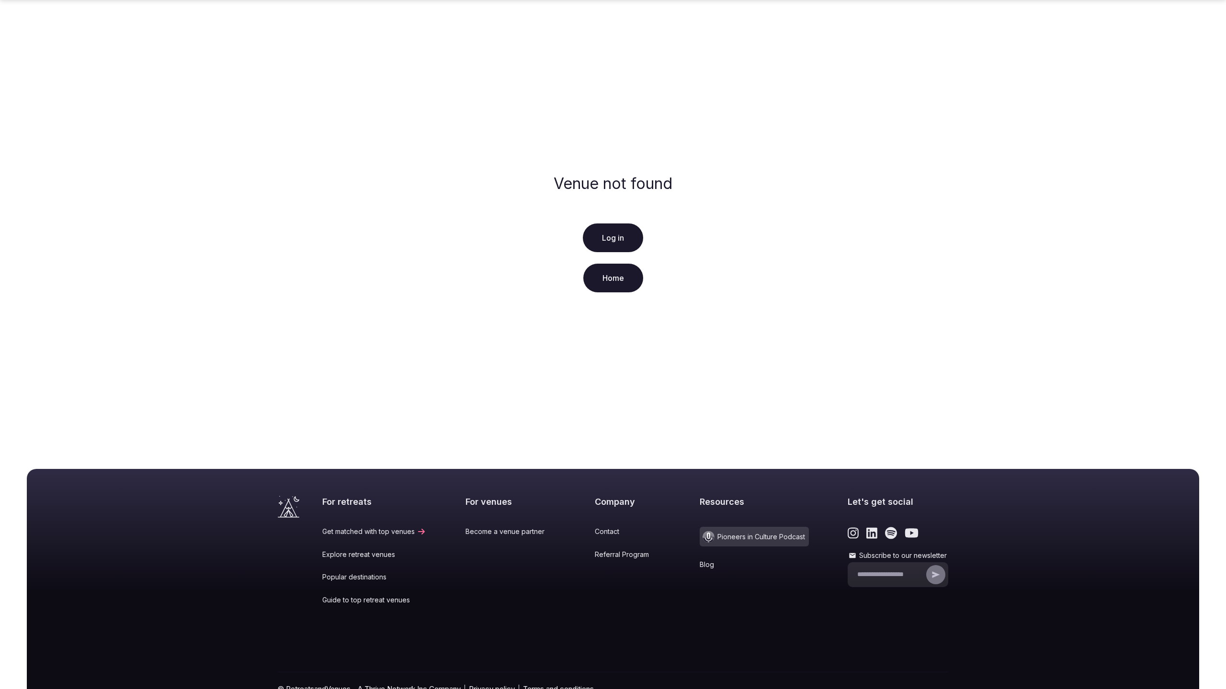
scroll to position [51, 0]
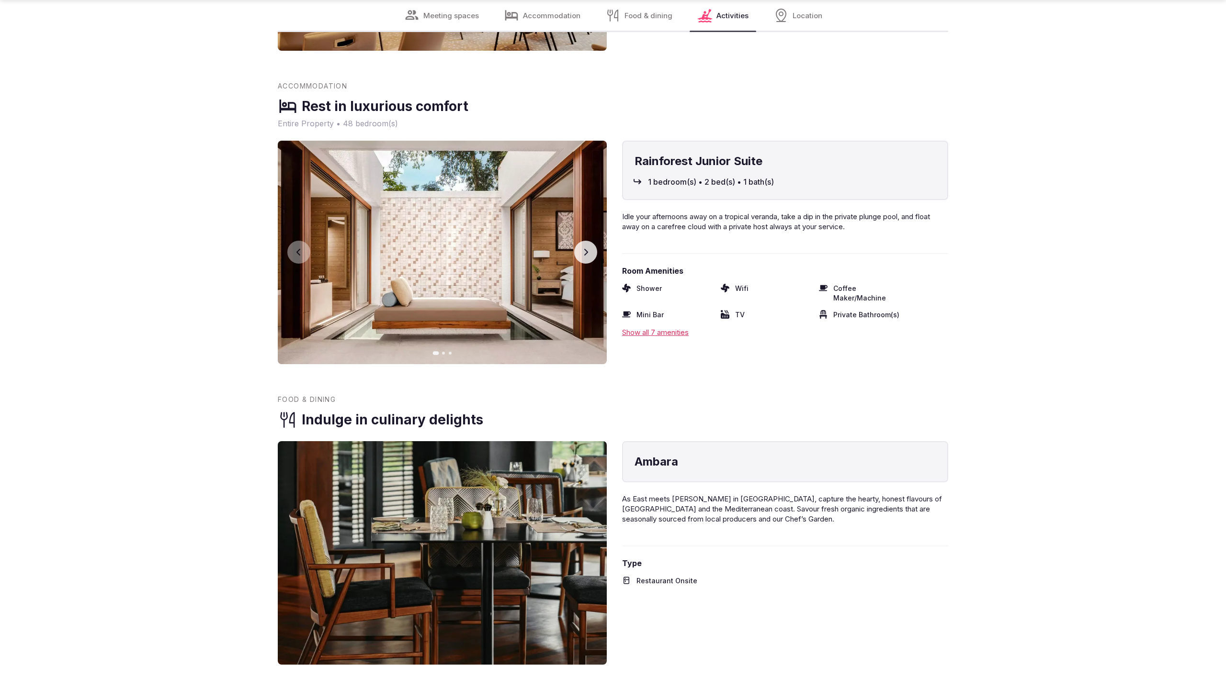
scroll to position [1947, 0]
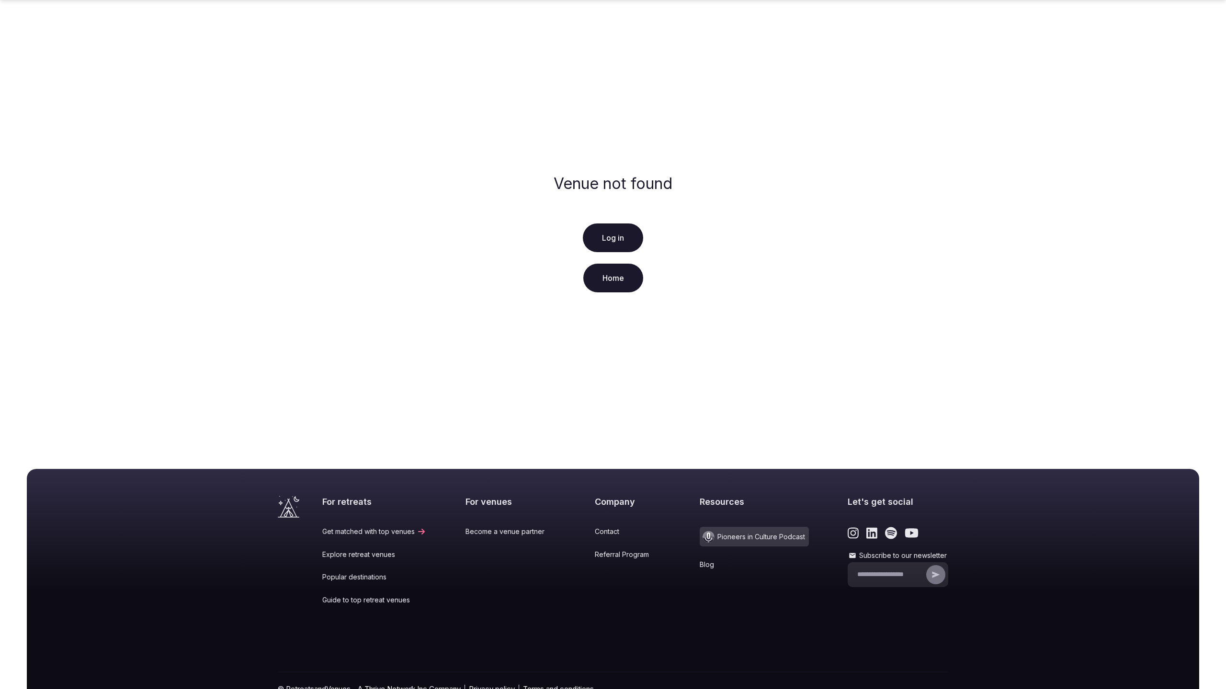
scroll to position [51, 0]
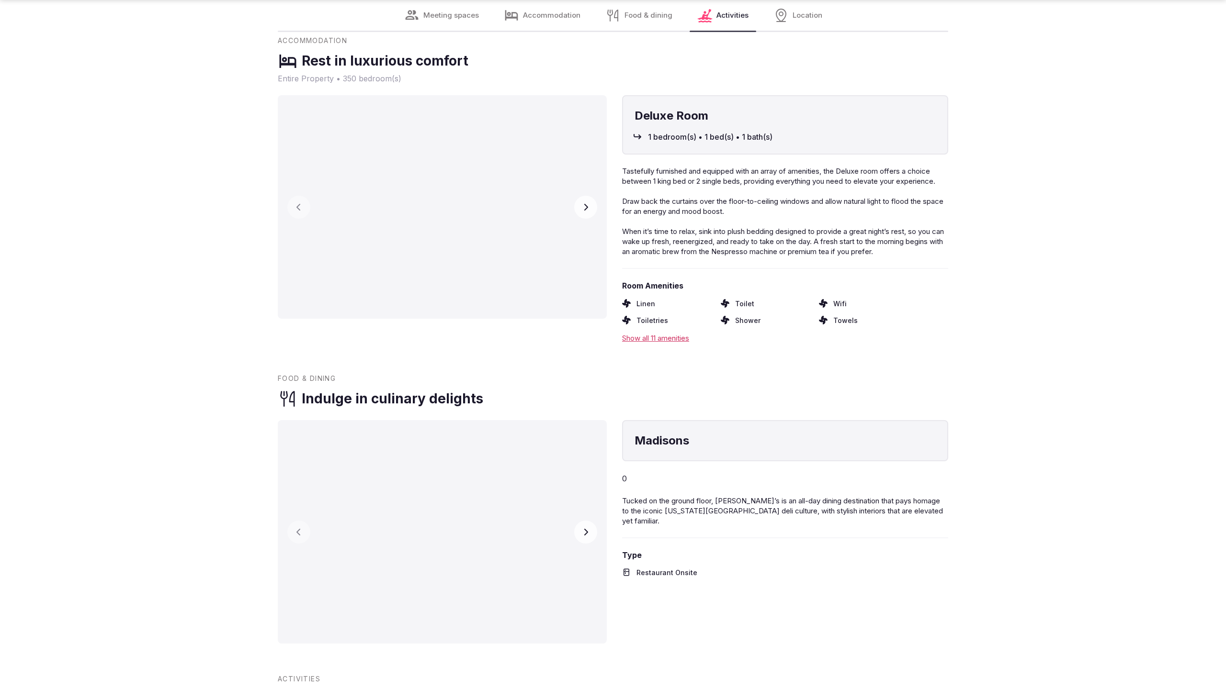
scroll to position [1947, 0]
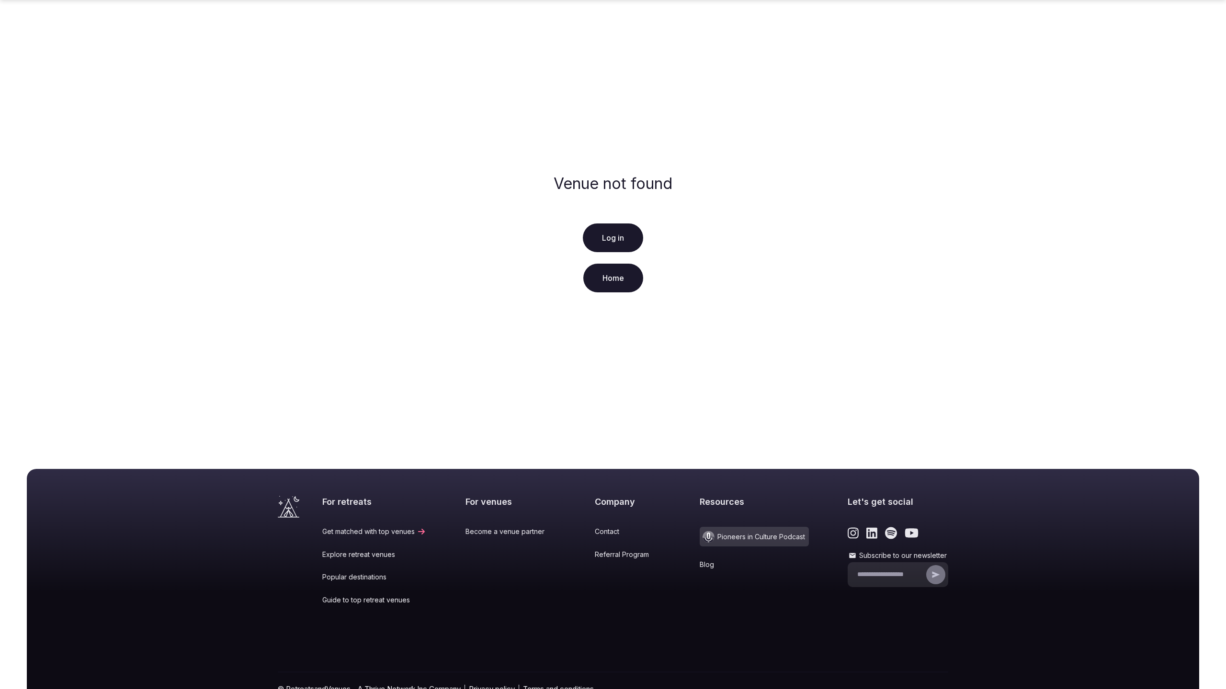
scroll to position [51, 0]
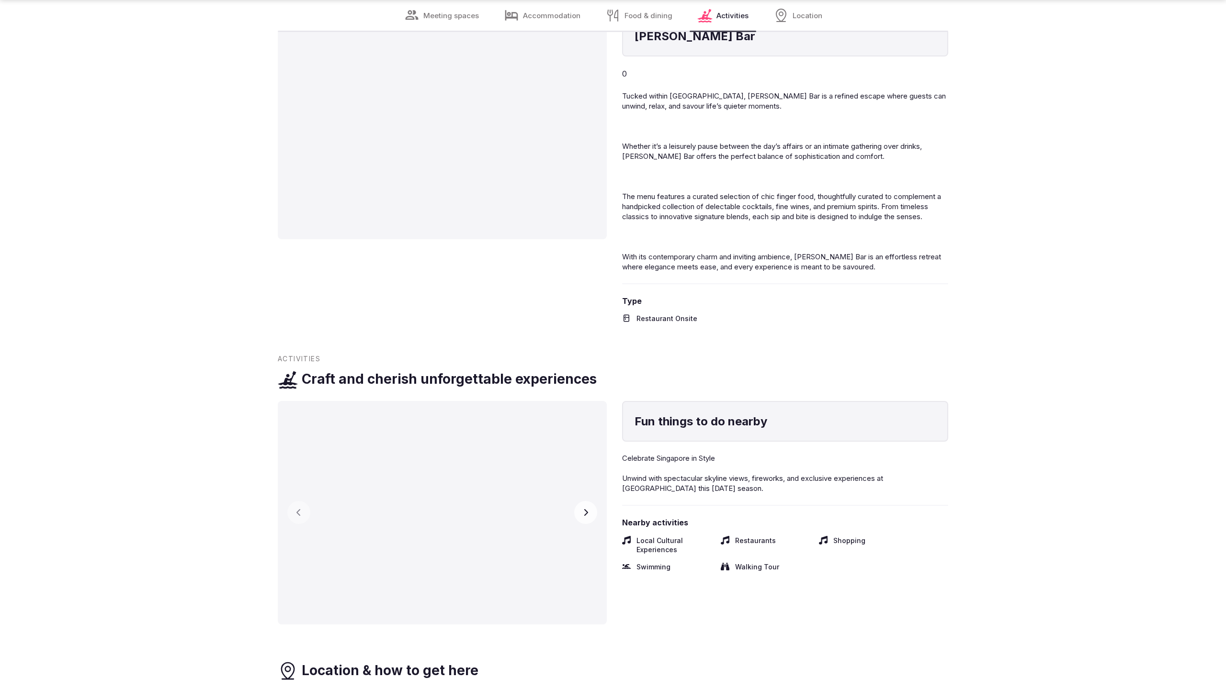
scroll to position [1817, 0]
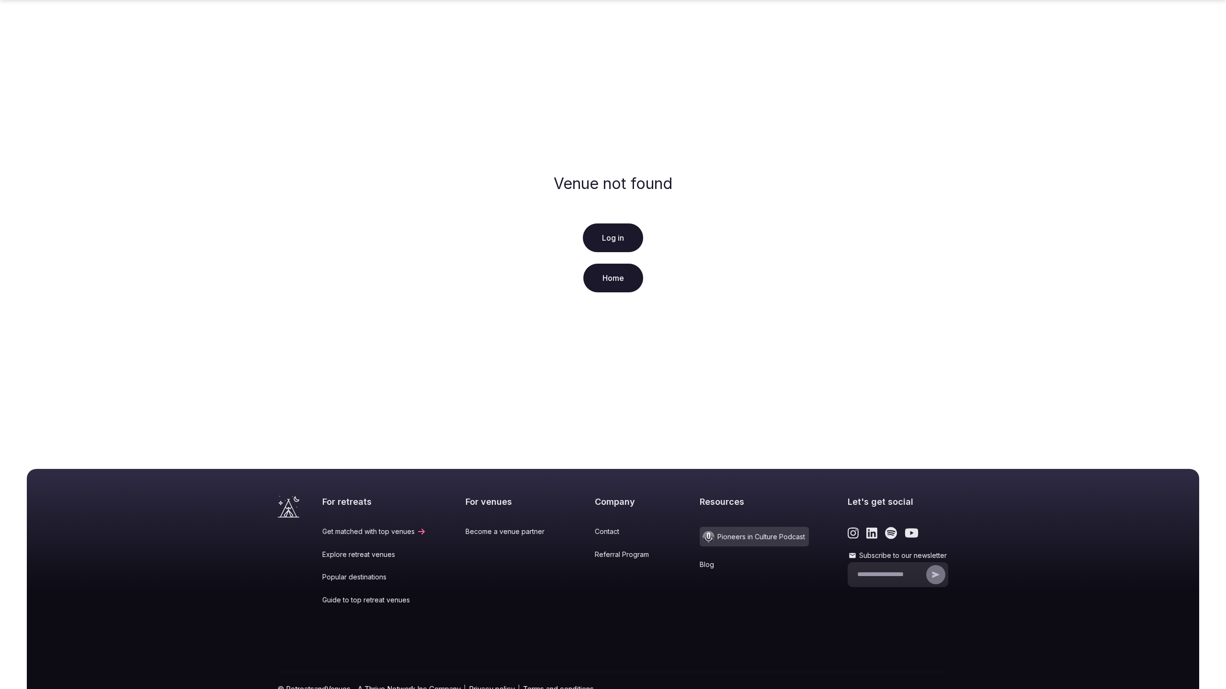
scroll to position [51, 0]
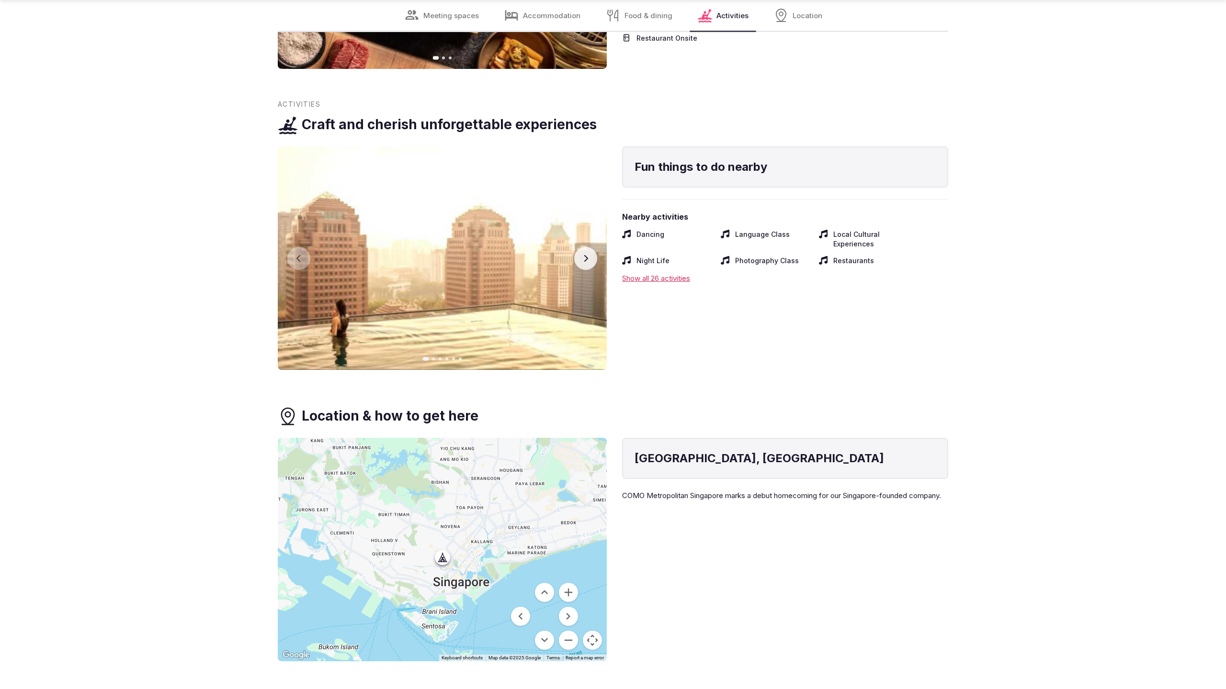
scroll to position [2202, 0]
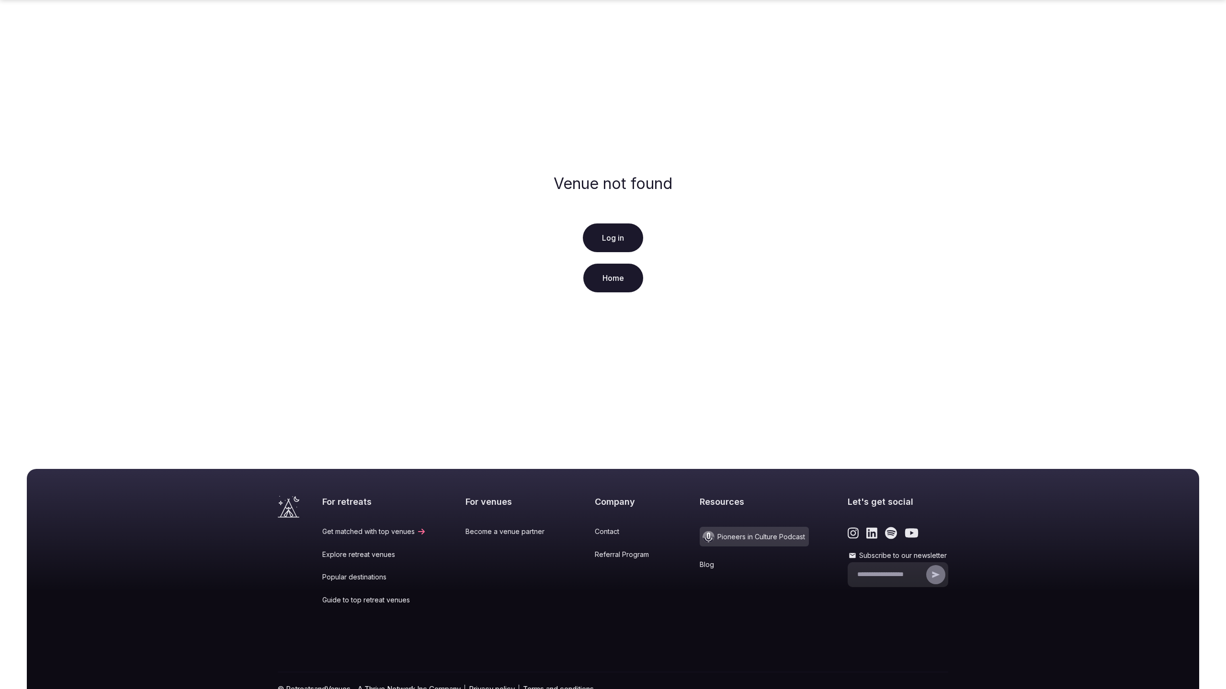
scroll to position [51, 0]
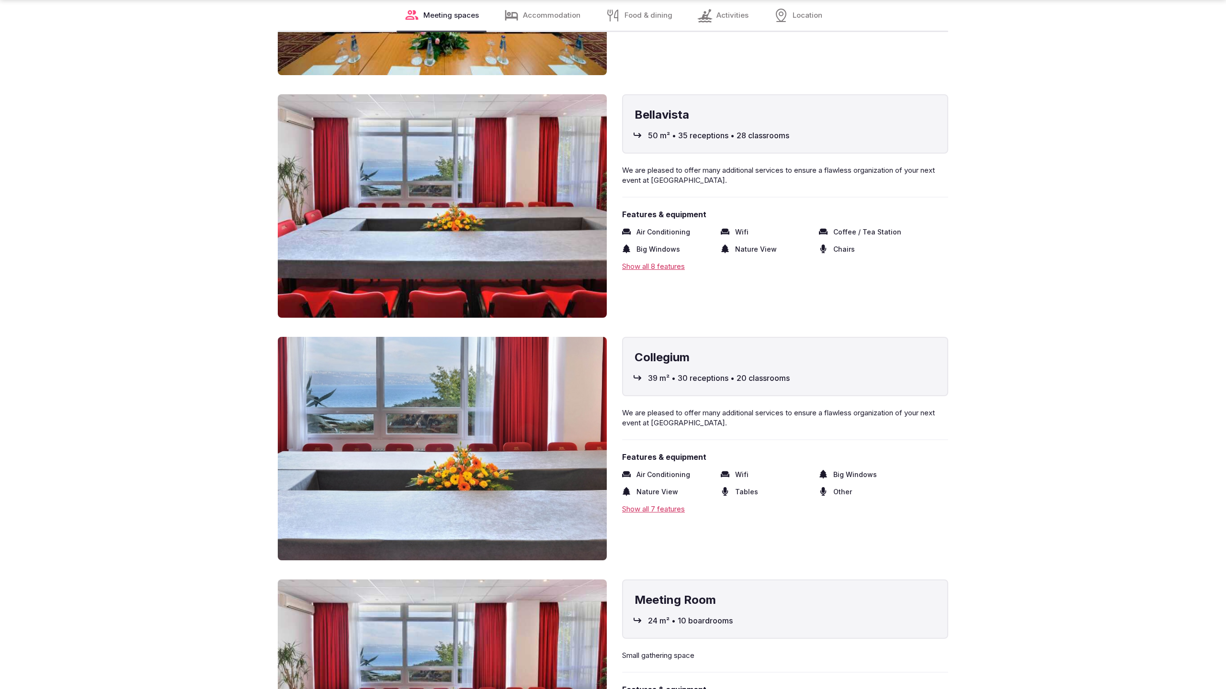
scroll to position [2584, 0]
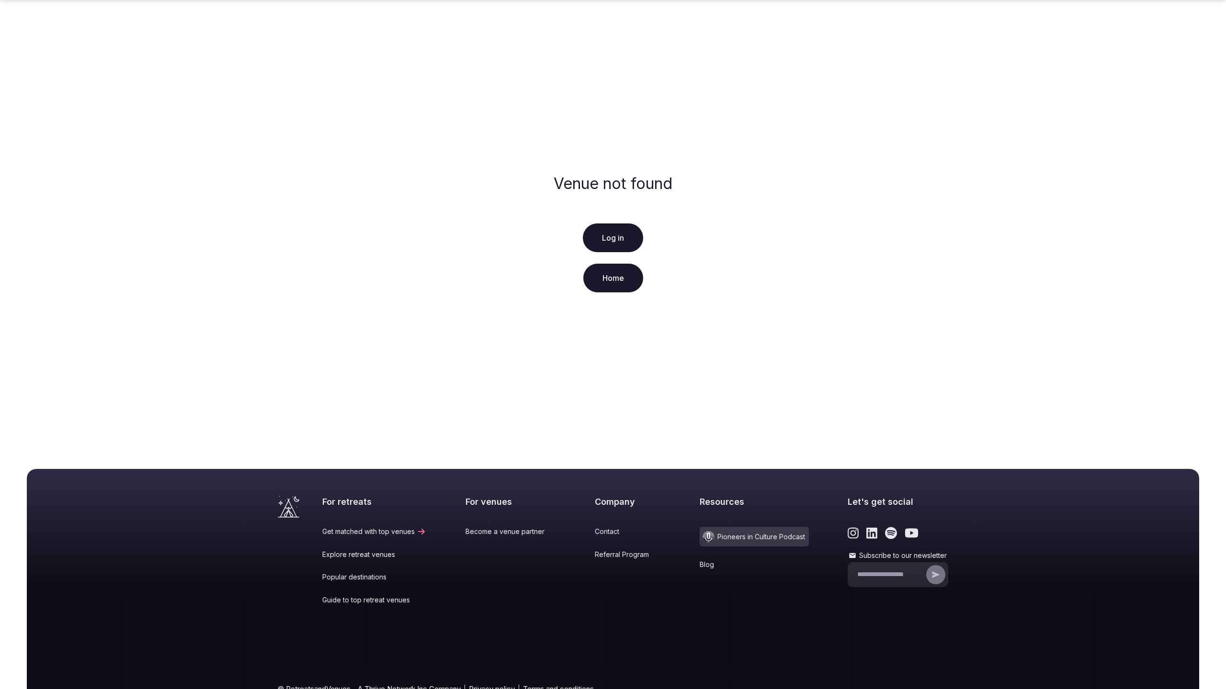
scroll to position [51, 0]
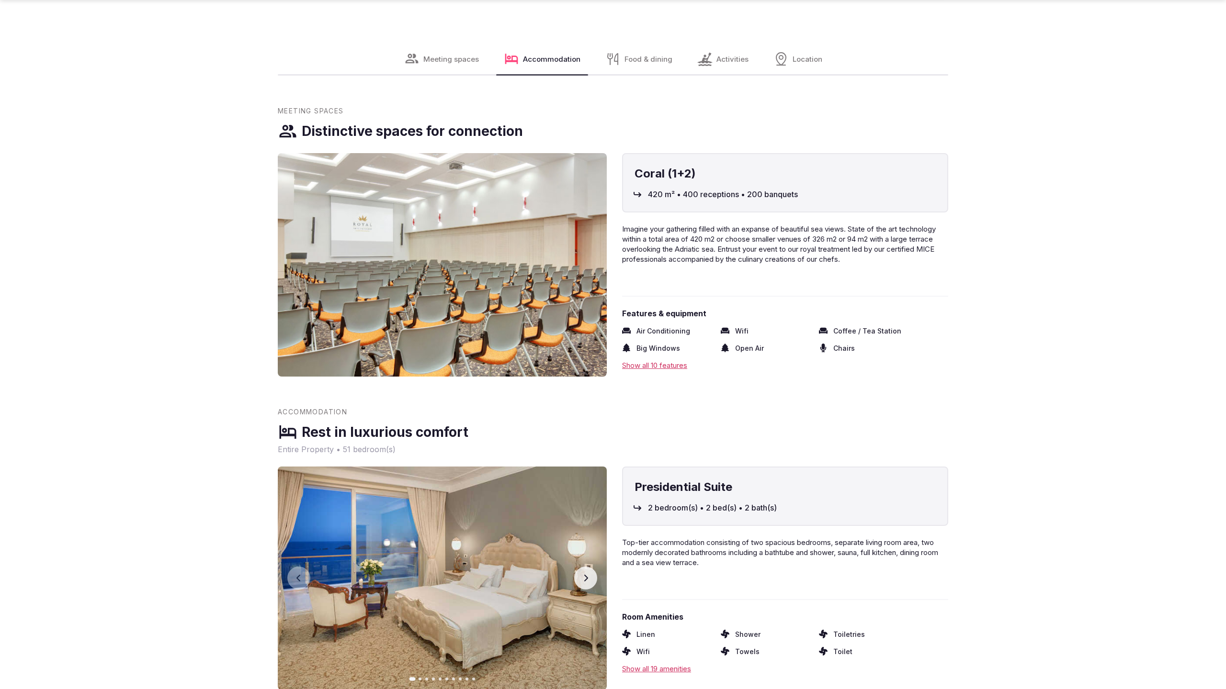
scroll to position [1281, 0]
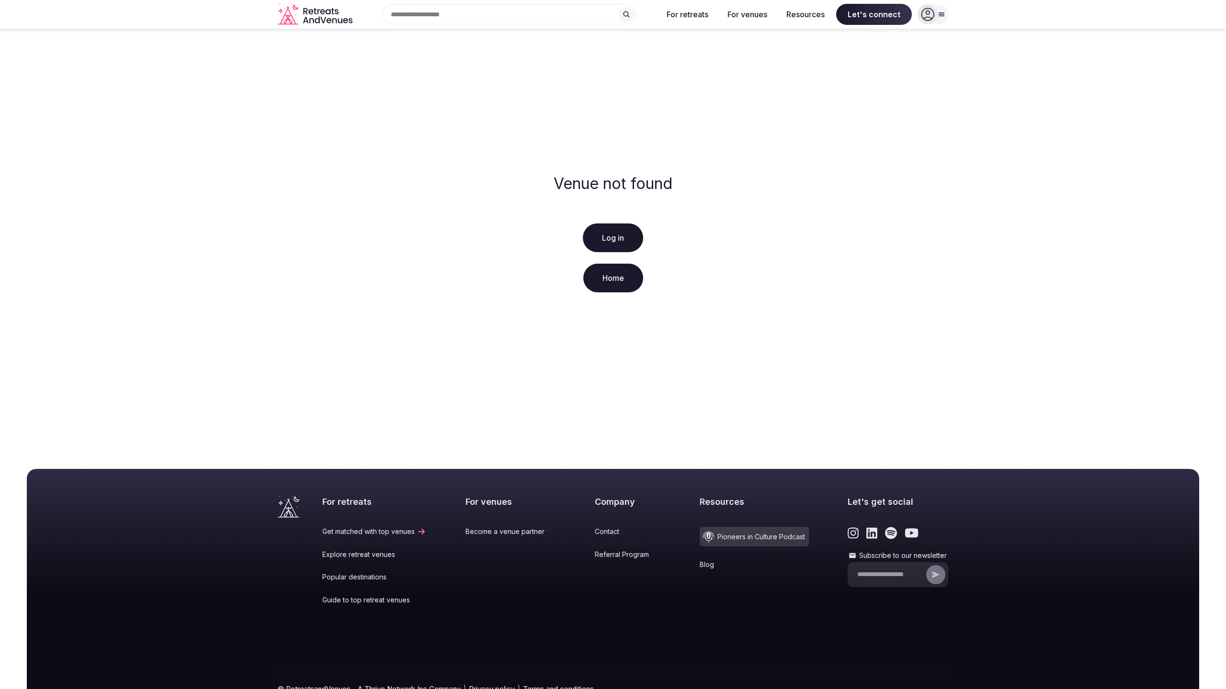
scroll to position [51, 0]
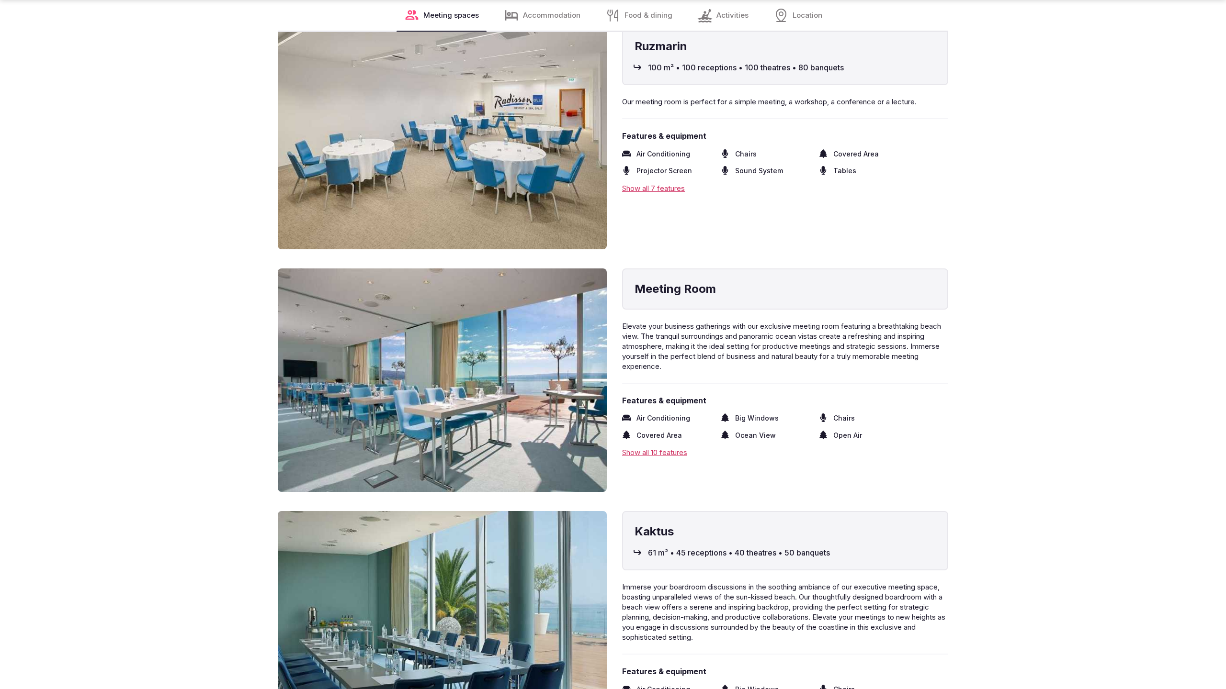
scroll to position [2588, 0]
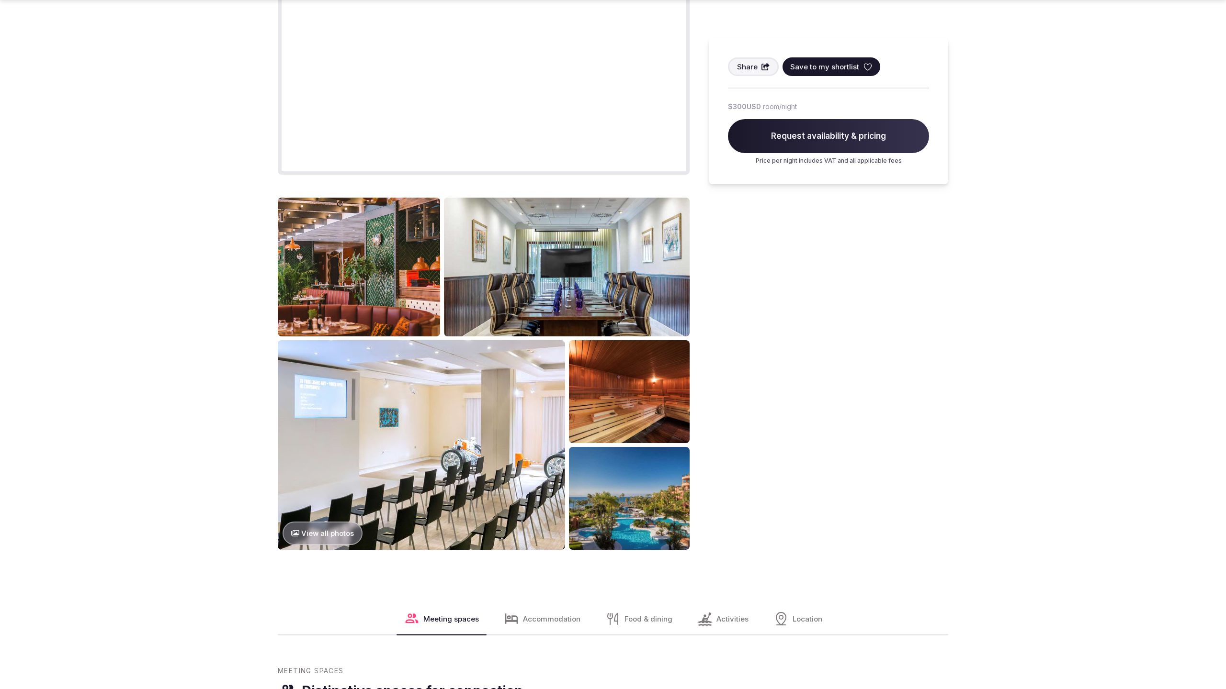
scroll to position [1310, 0]
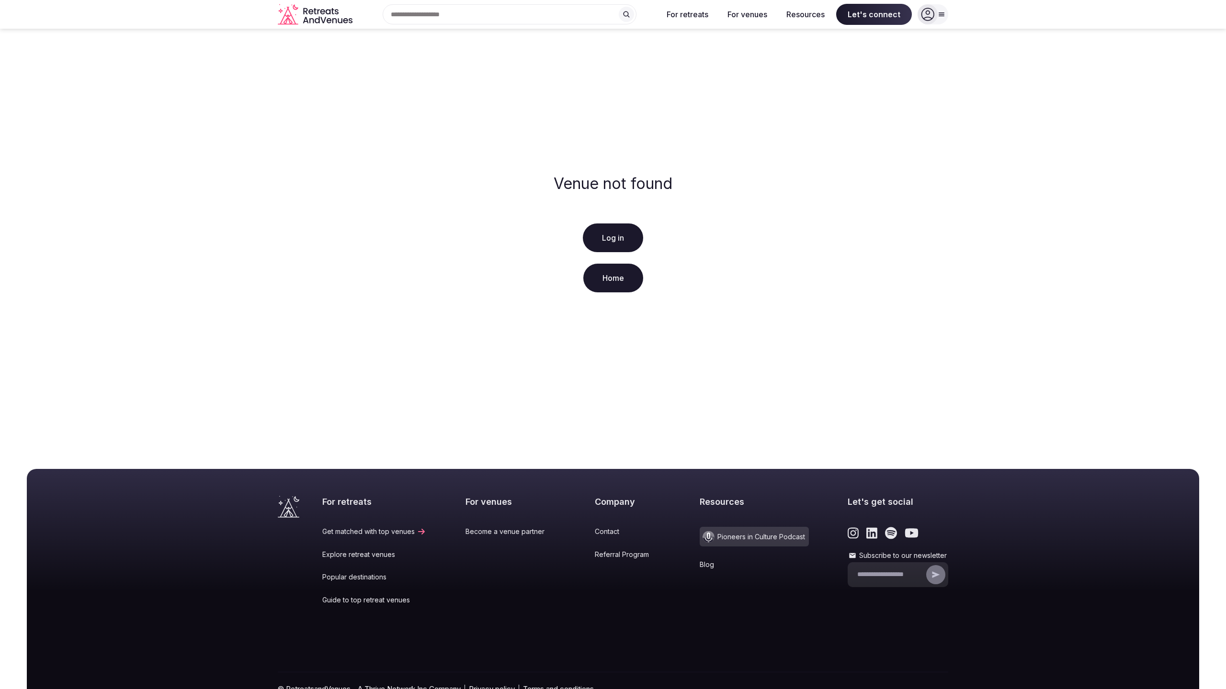
scroll to position [51, 0]
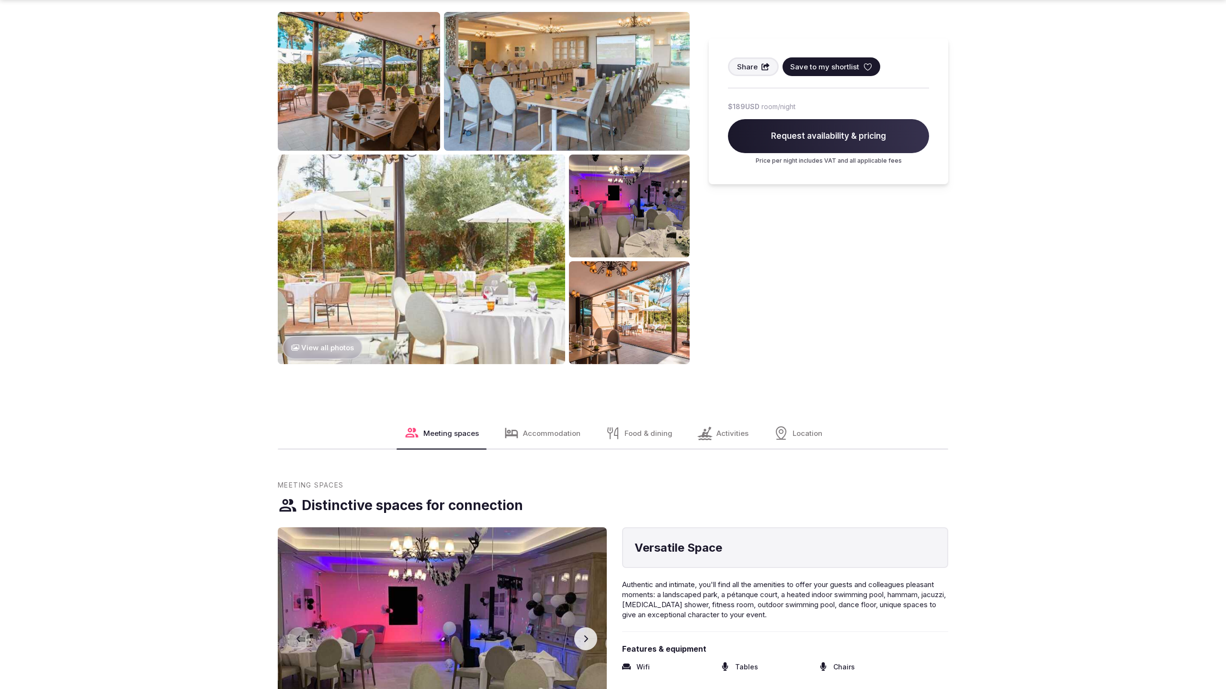
scroll to position [1310, 0]
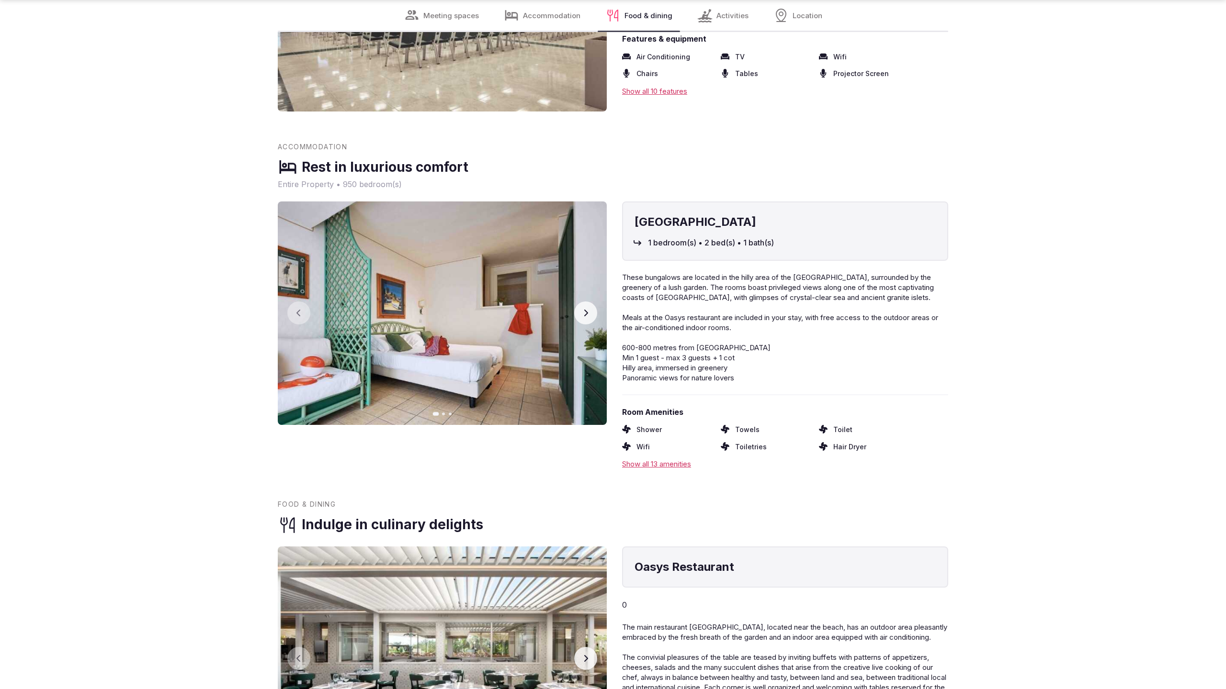
scroll to position [1918, 0]
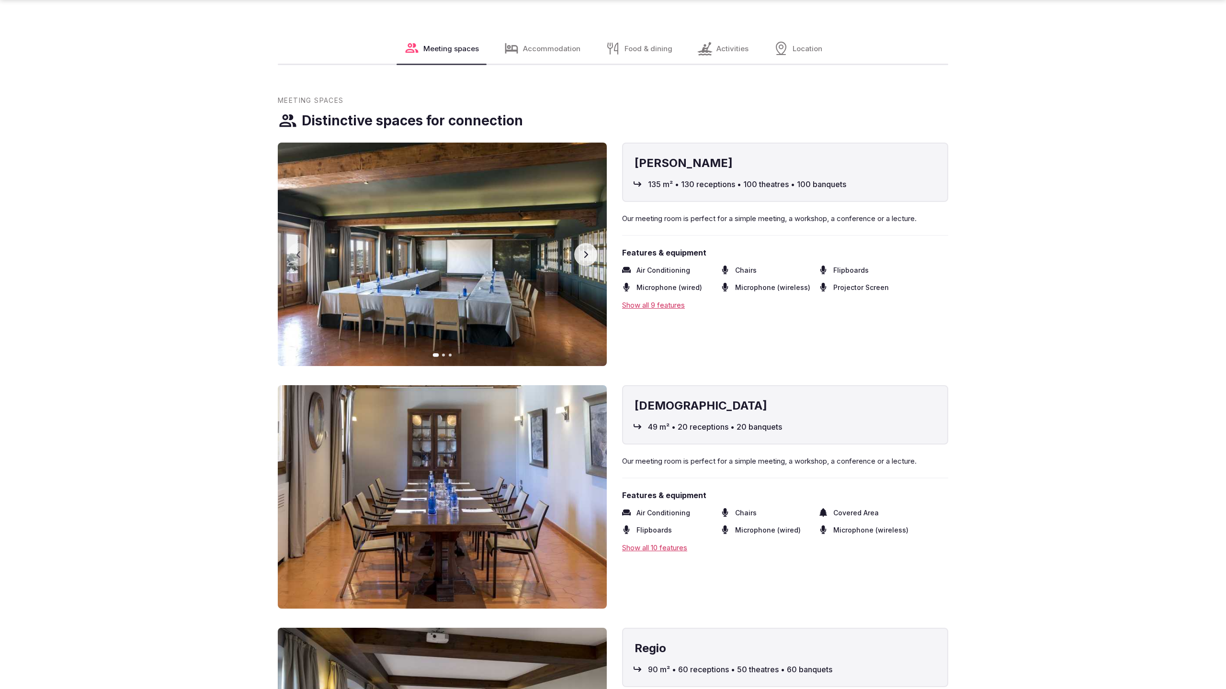
scroll to position [1979, 0]
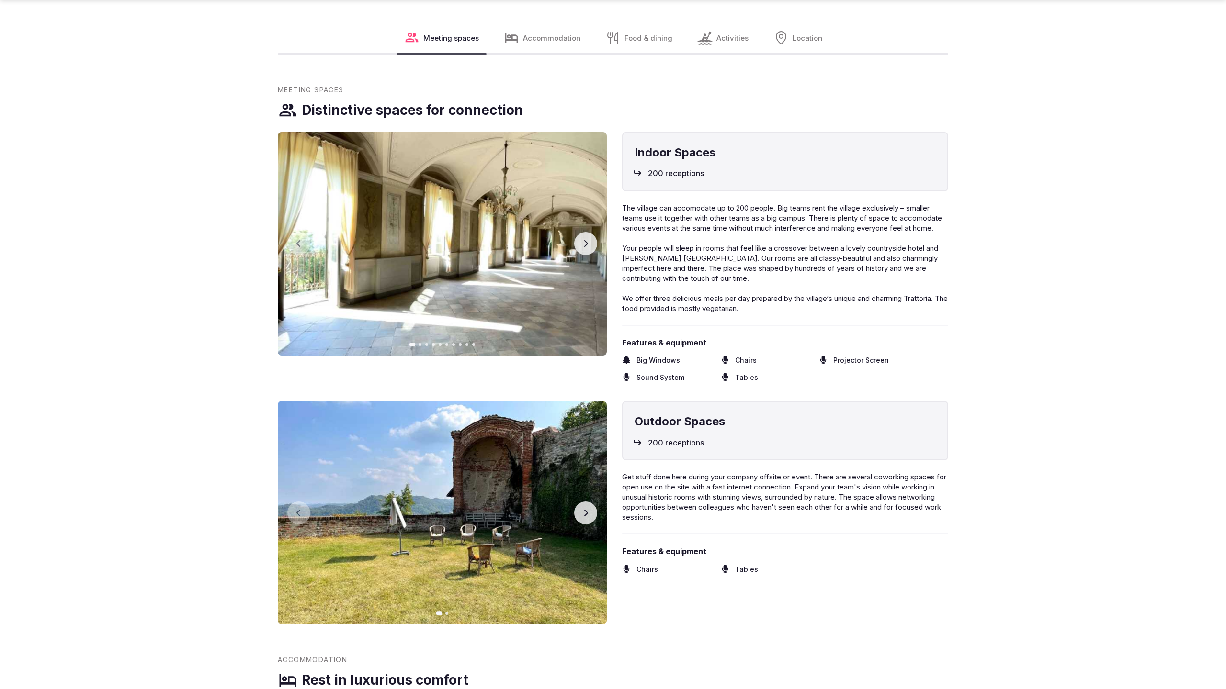
scroll to position [1979, 0]
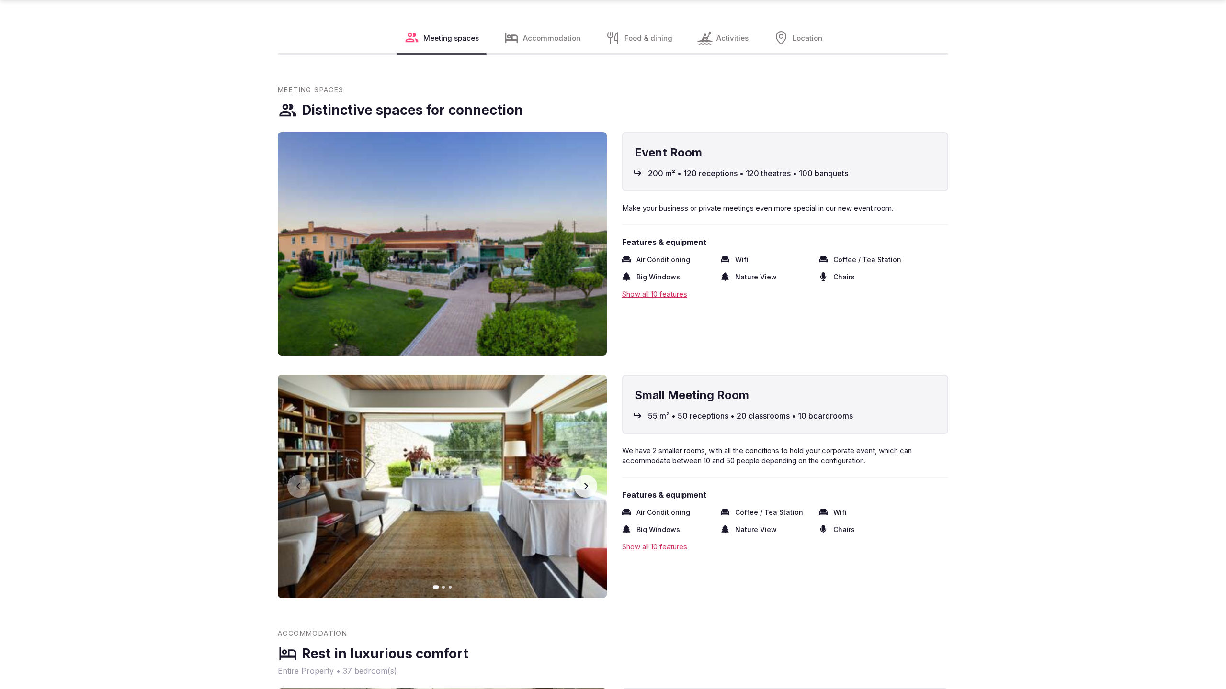
scroll to position [1979, 0]
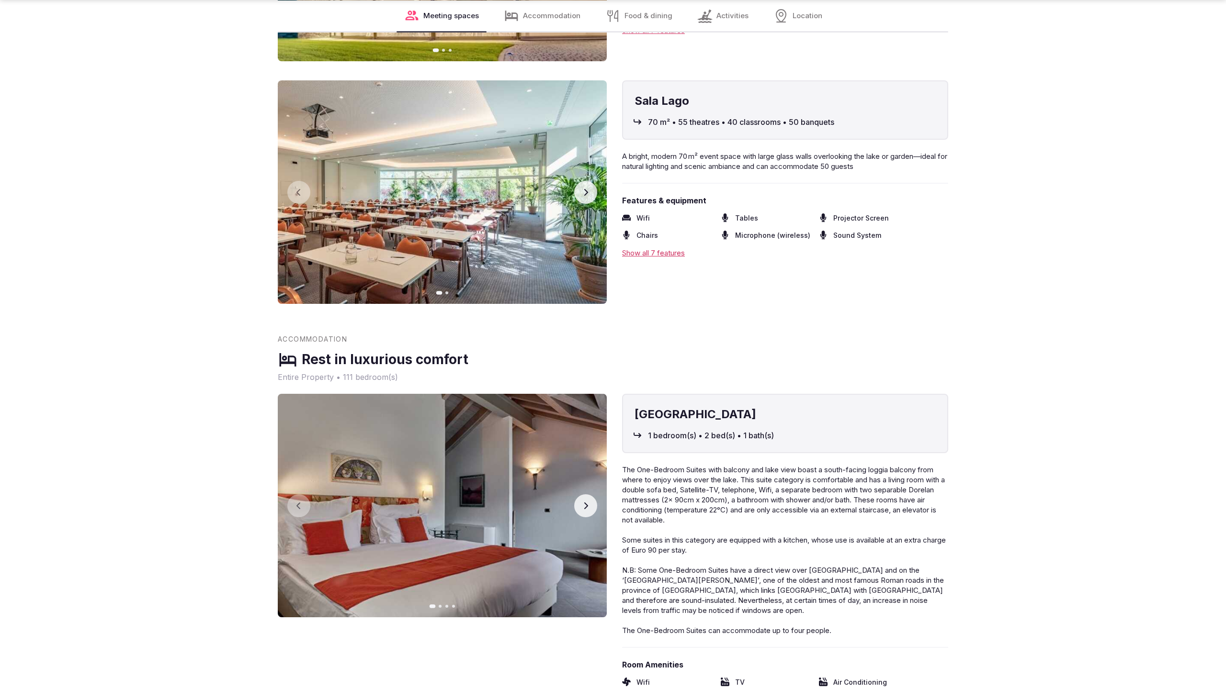
scroll to position [1947, 0]
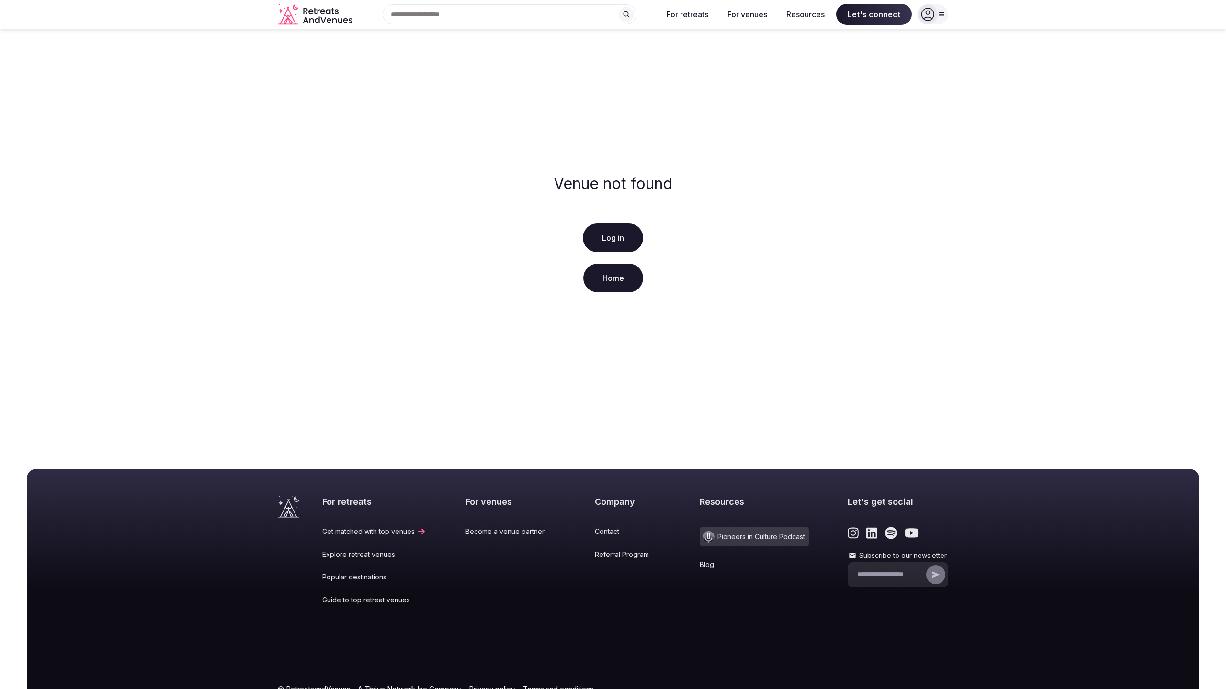
scroll to position [51, 0]
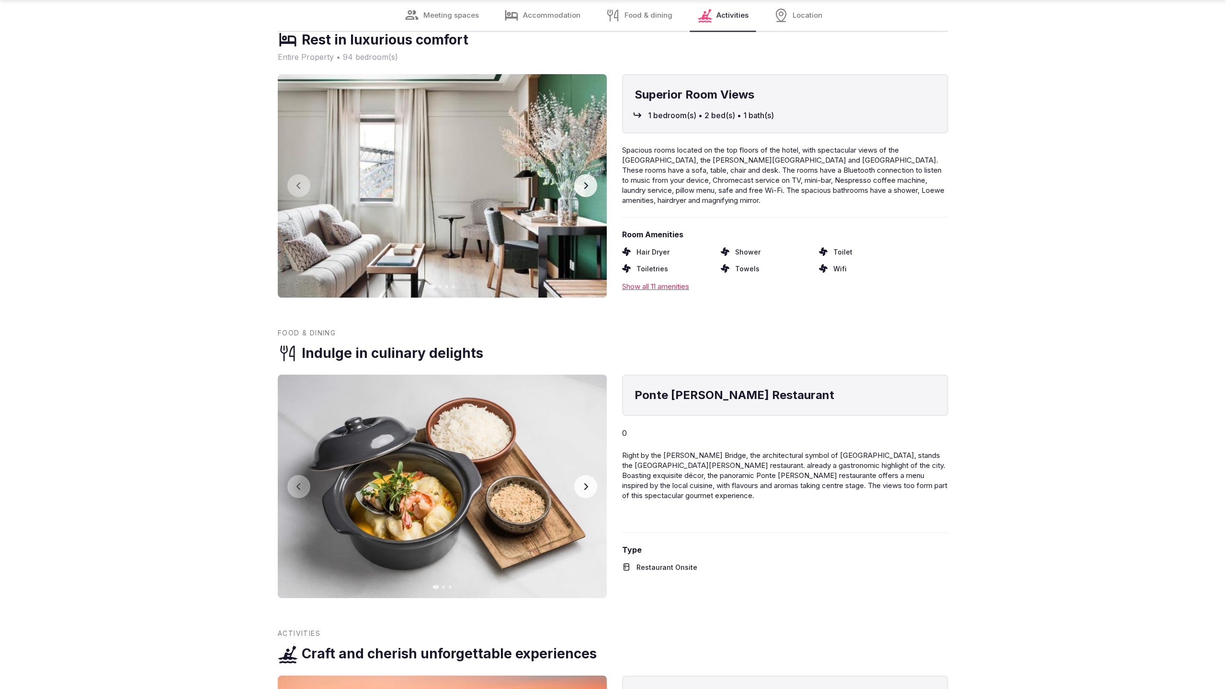
scroll to position [1947, 0]
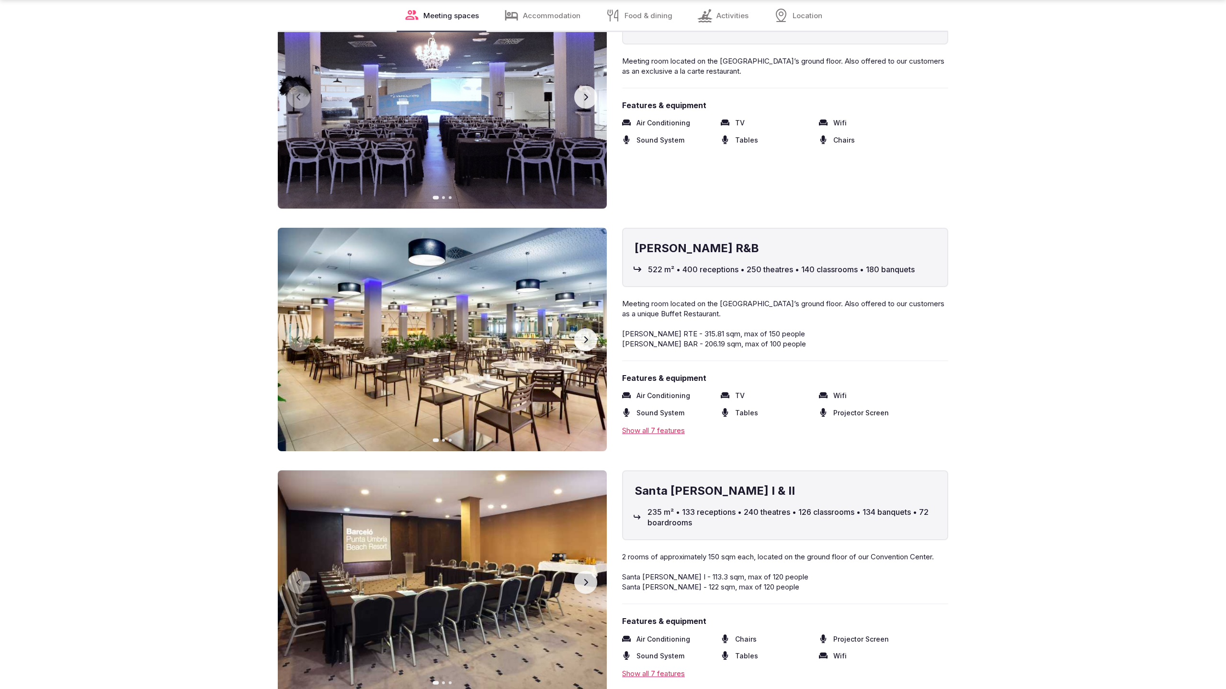
scroll to position [2590, 0]
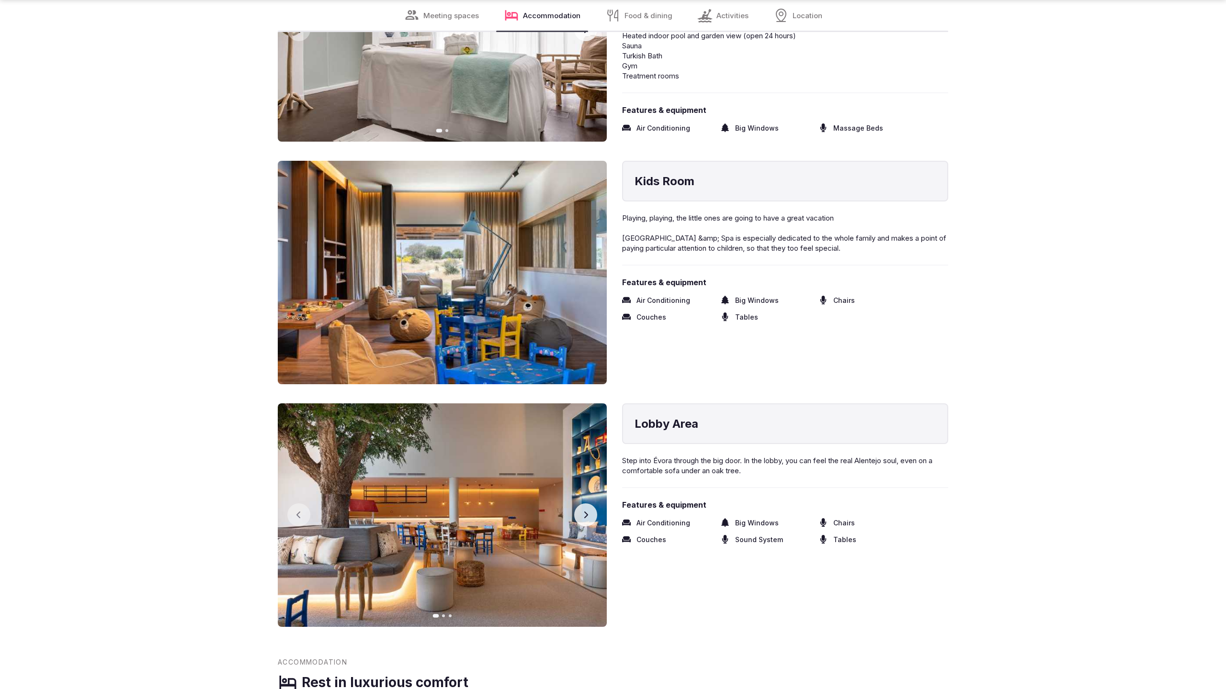
scroll to position [2584, 0]
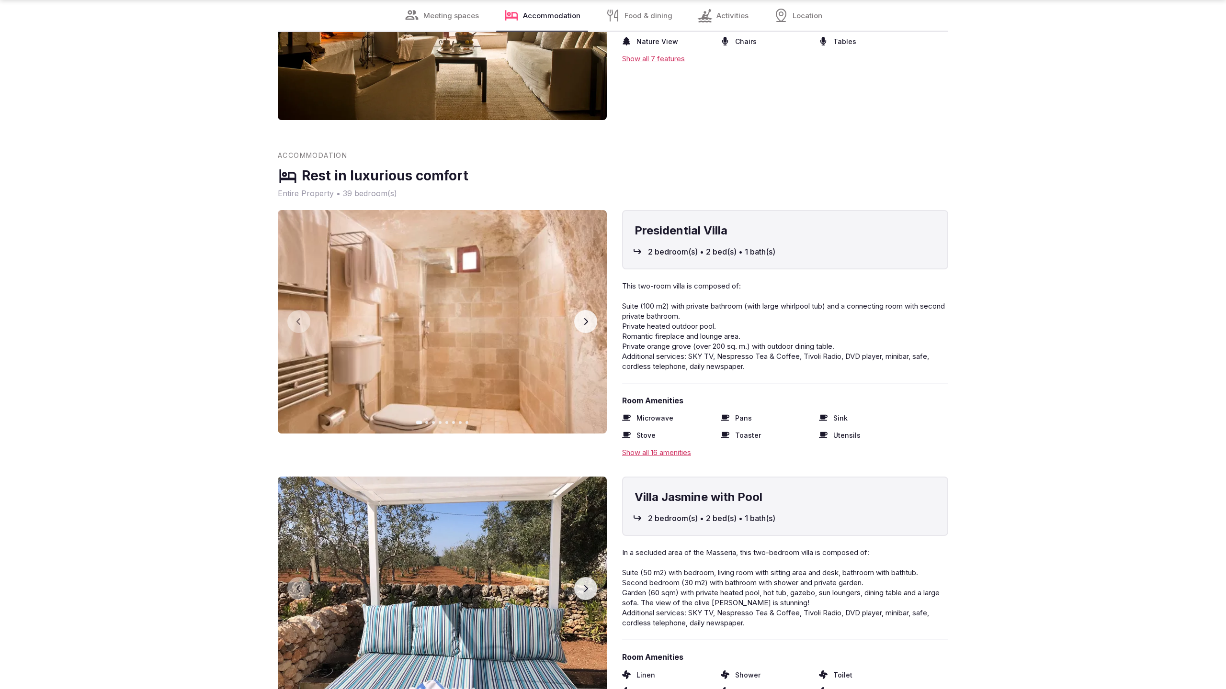
scroll to position [2584, 0]
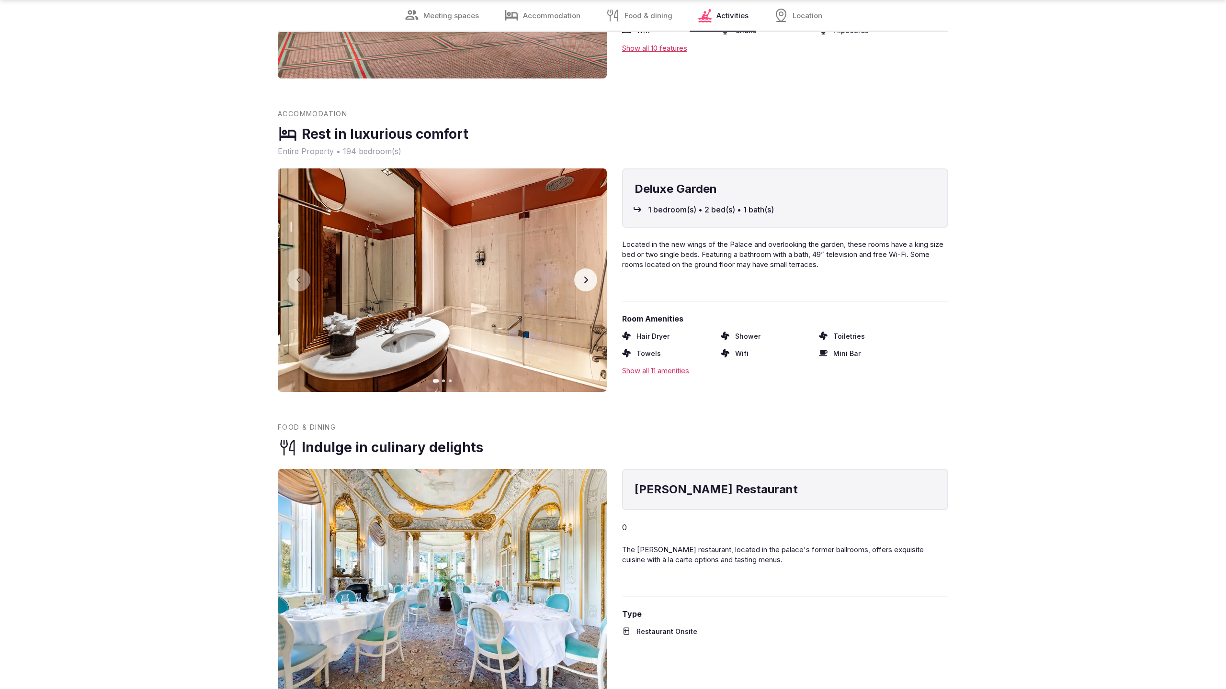
scroll to position [1918, 0]
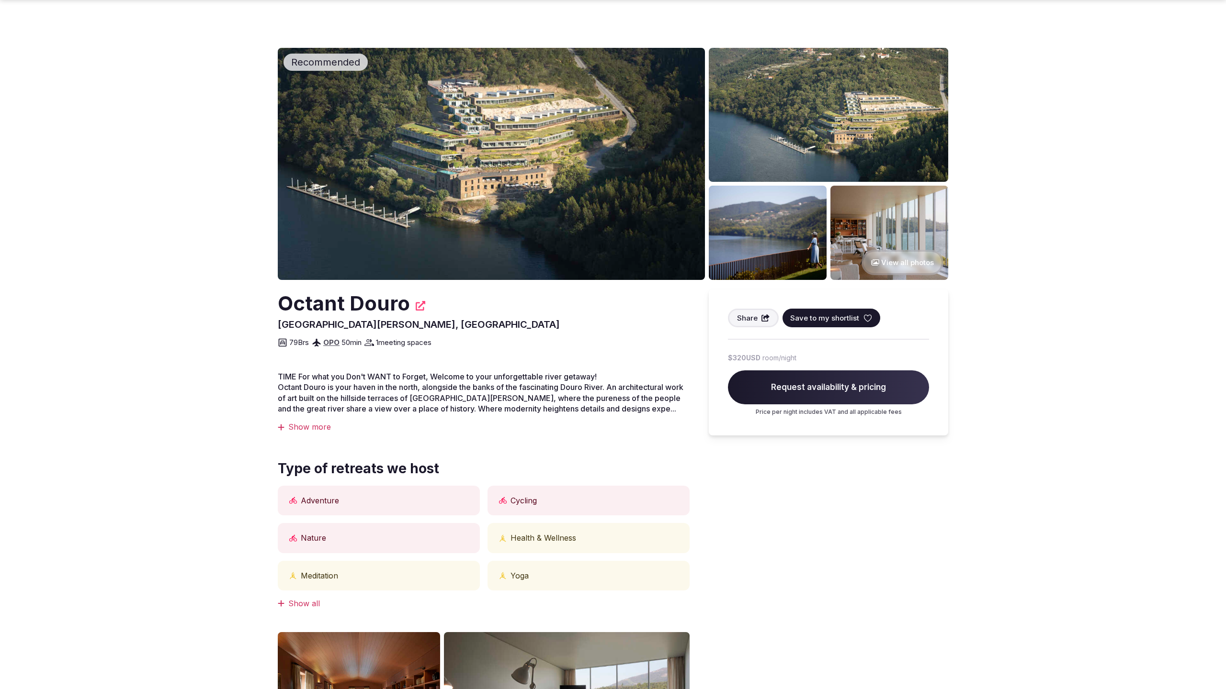
scroll to position [1310, 0]
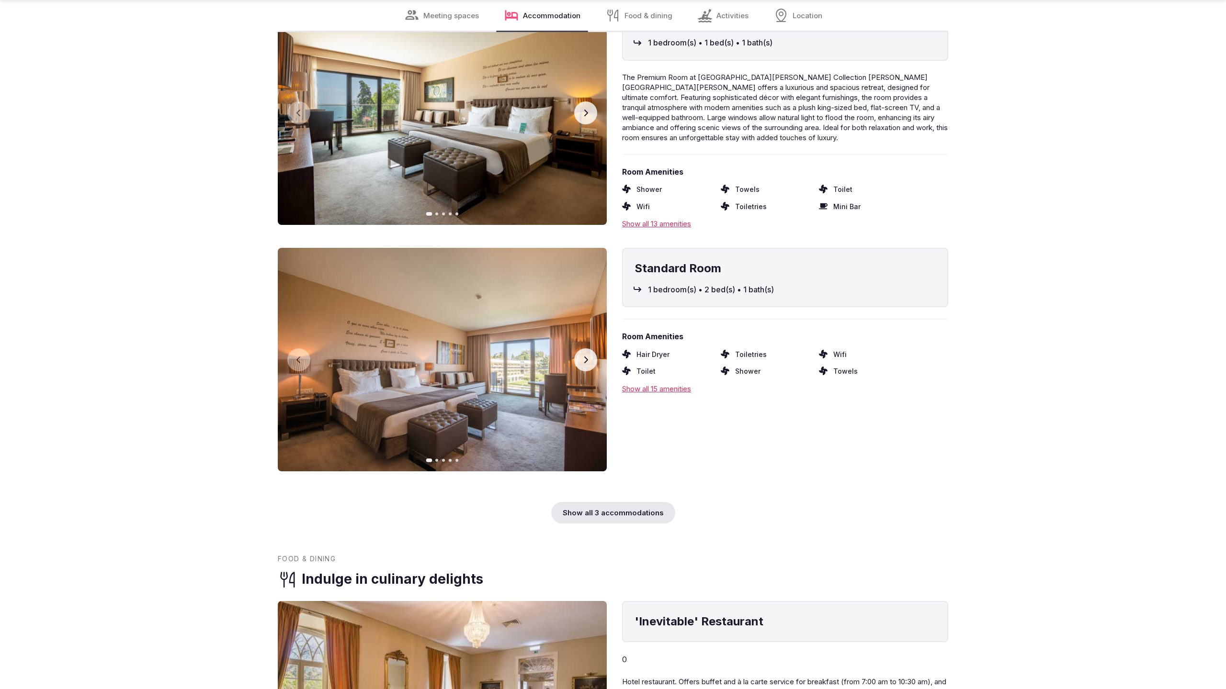
scroll to position [2583, 0]
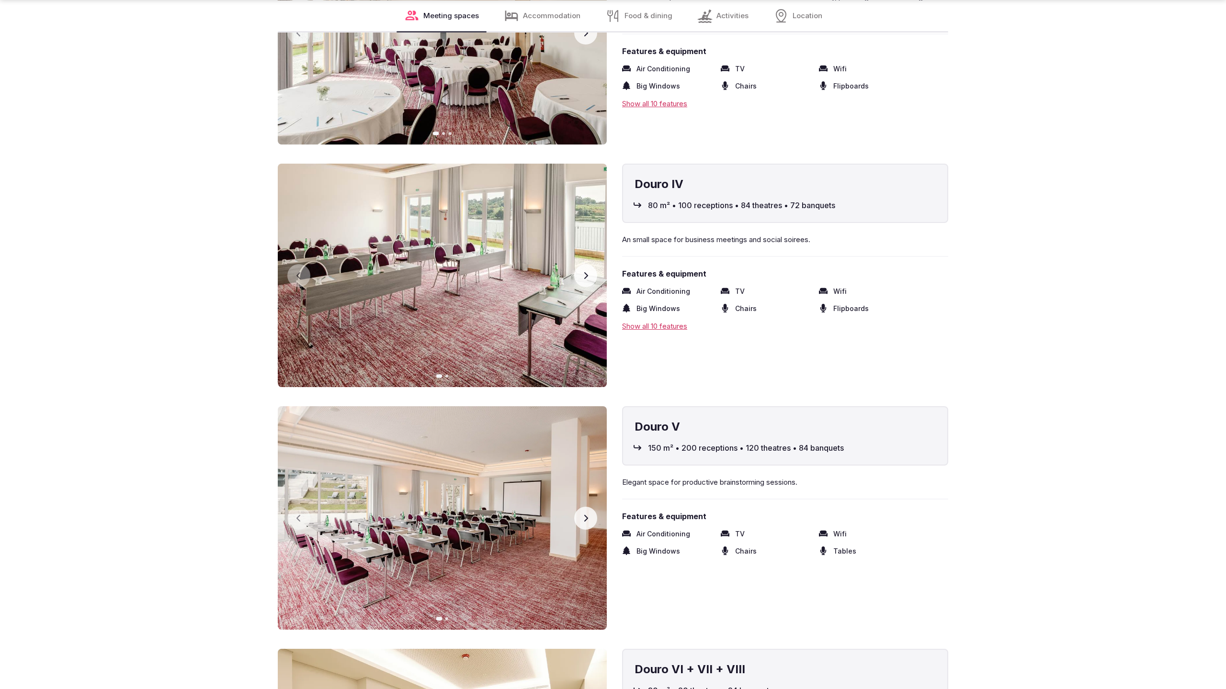
scroll to position [2584, 0]
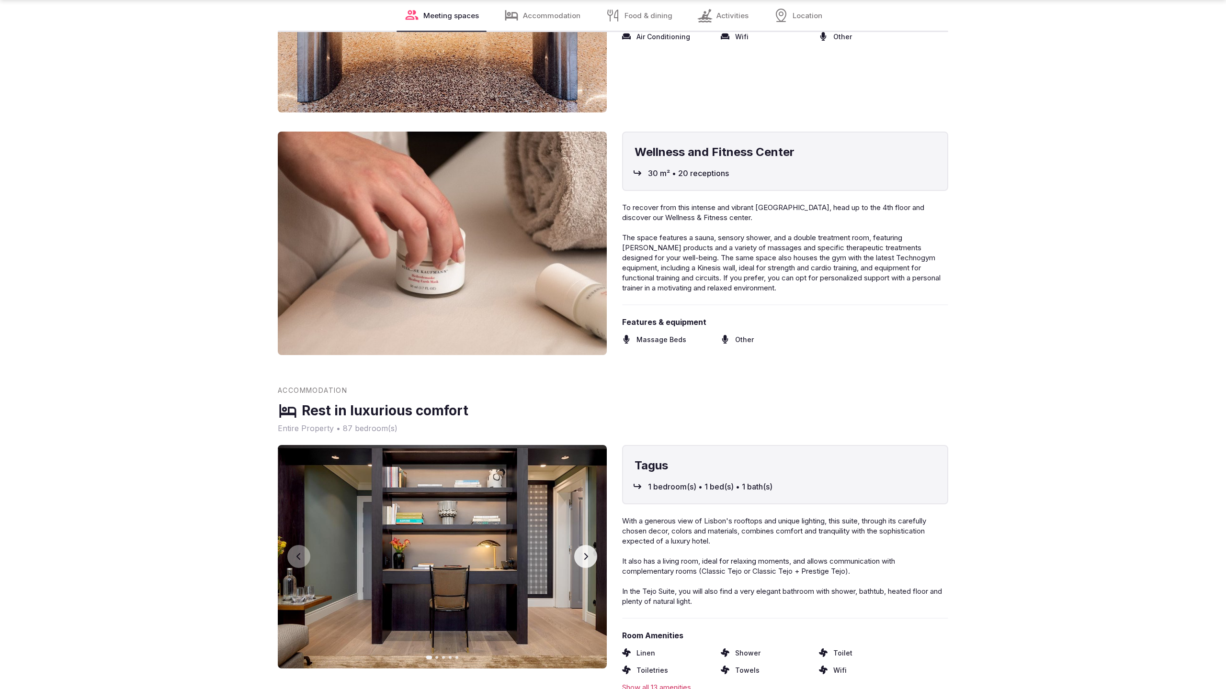
scroll to position [2584, 0]
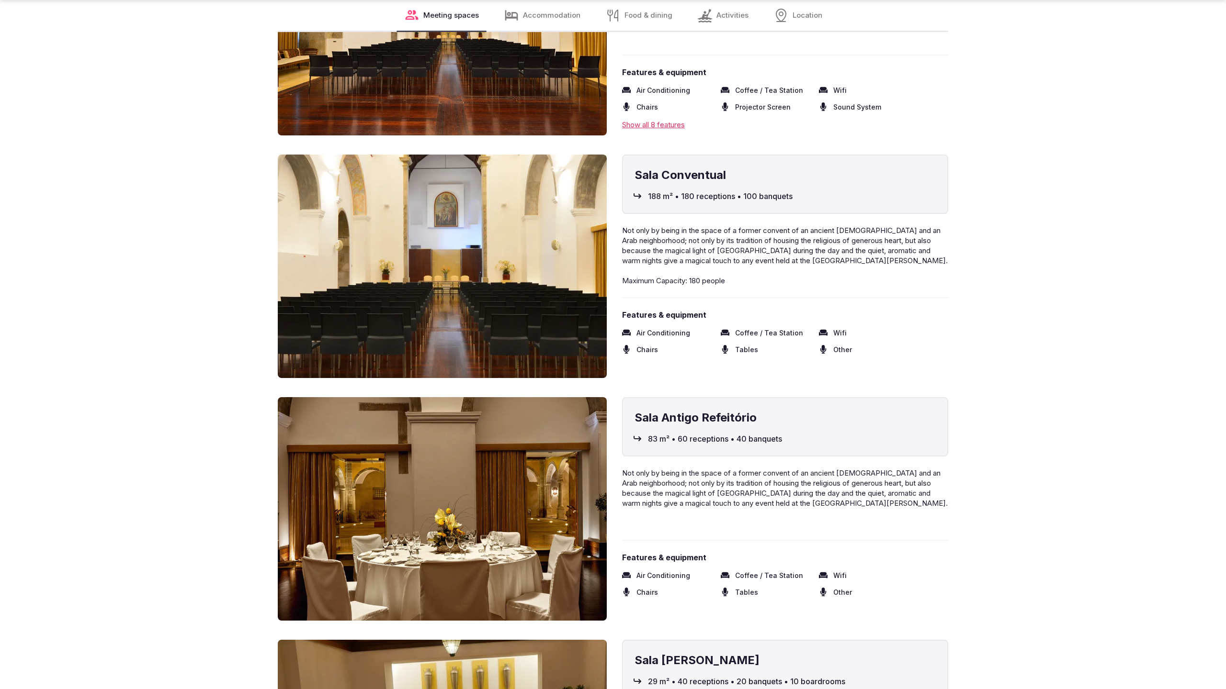
scroll to position [1918, 0]
